Goal: Task Accomplishment & Management: Manage account settings

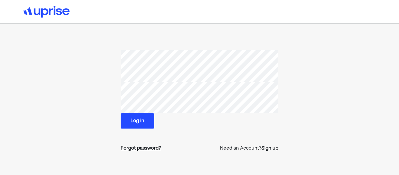
click at [150, 147] on div "Forgot password?" at bounding box center [141, 148] width 40 height 7
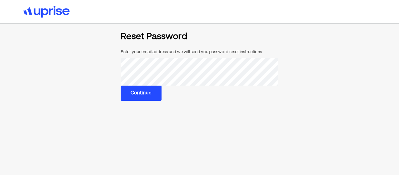
click at [157, 100] on button "Continue" at bounding box center [141, 93] width 41 height 15
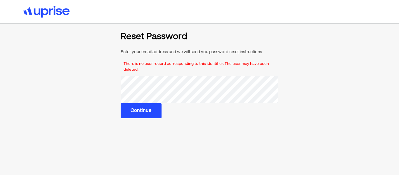
click at [128, 113] on button "Continue" at bounding box center [141, 110] width 41 height 15
